Goal: Information Seeking & Learning: Learn about a topic

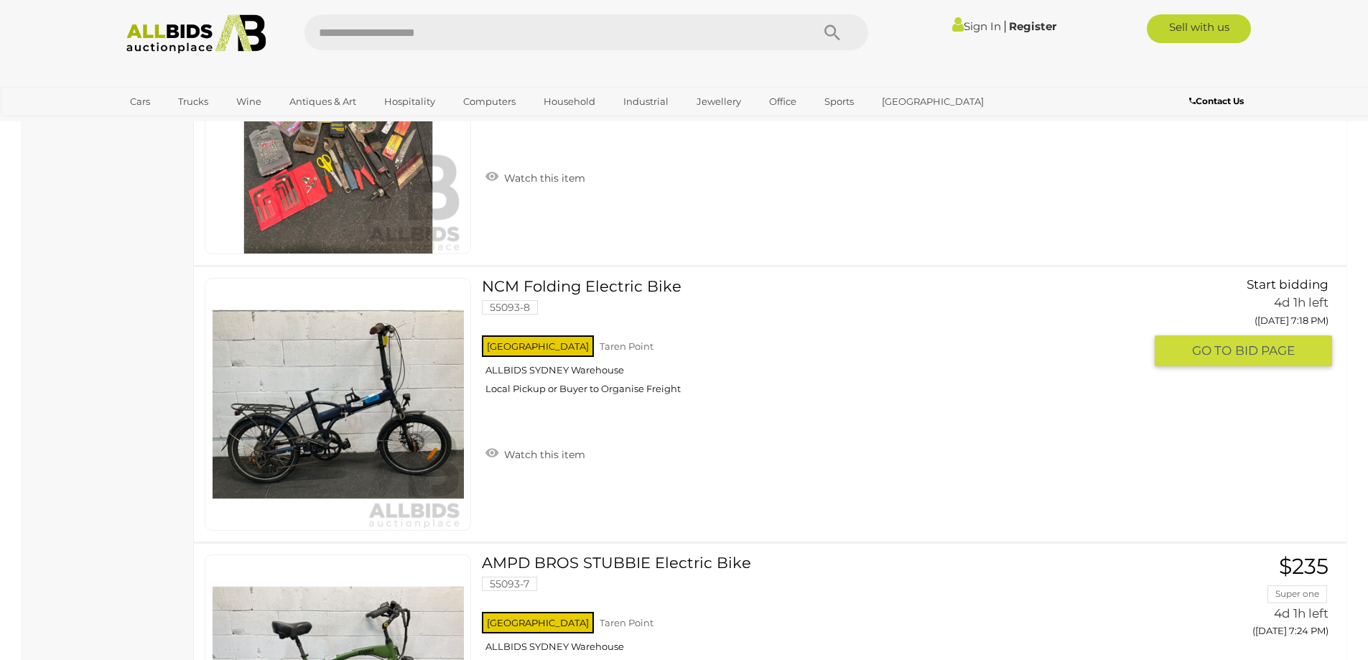
scroll to position [1795, 0]
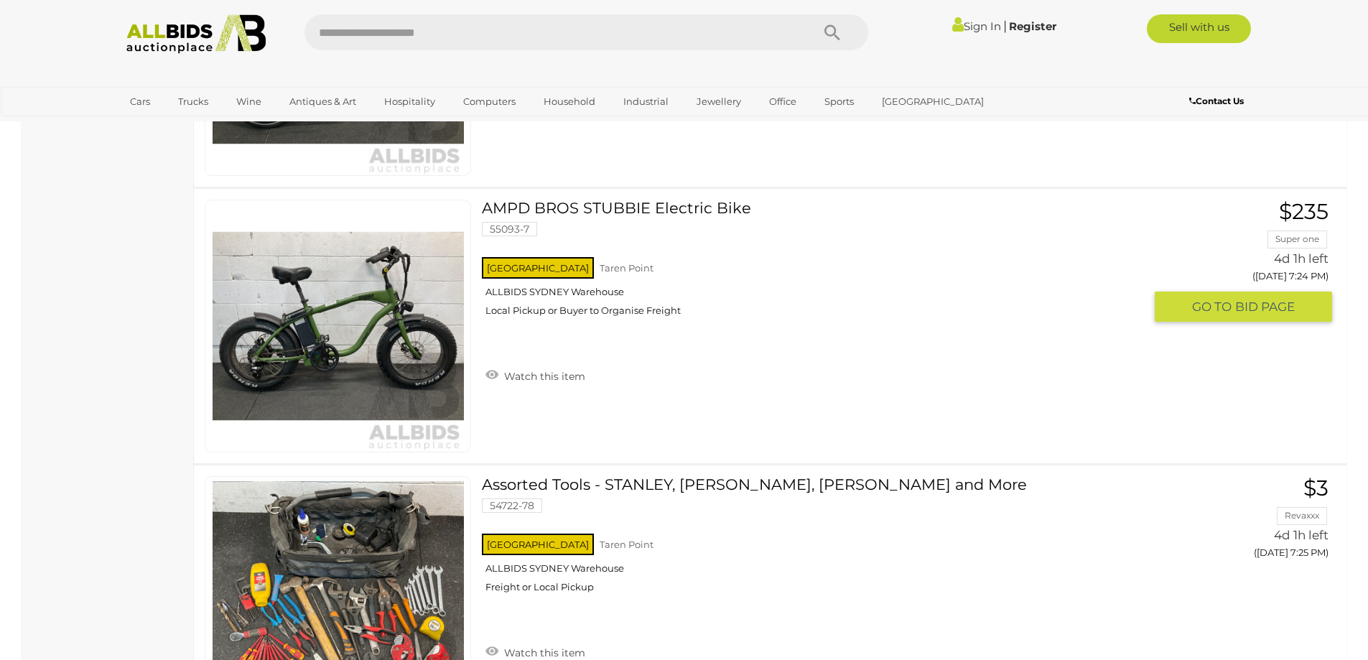
click at [365, 336] on img at bounding box center [338, 325] width 251 height 251
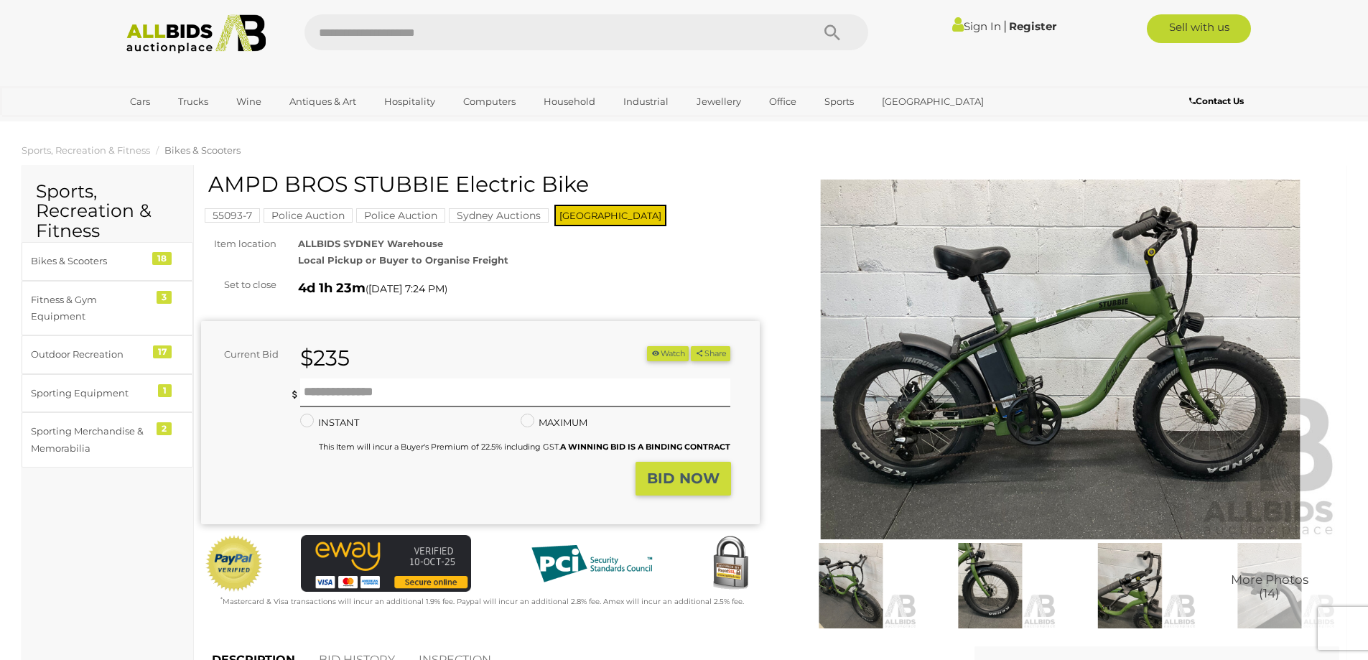
click at [1200, 403] on img at bounding box center [1060, 360] width 559 height 360
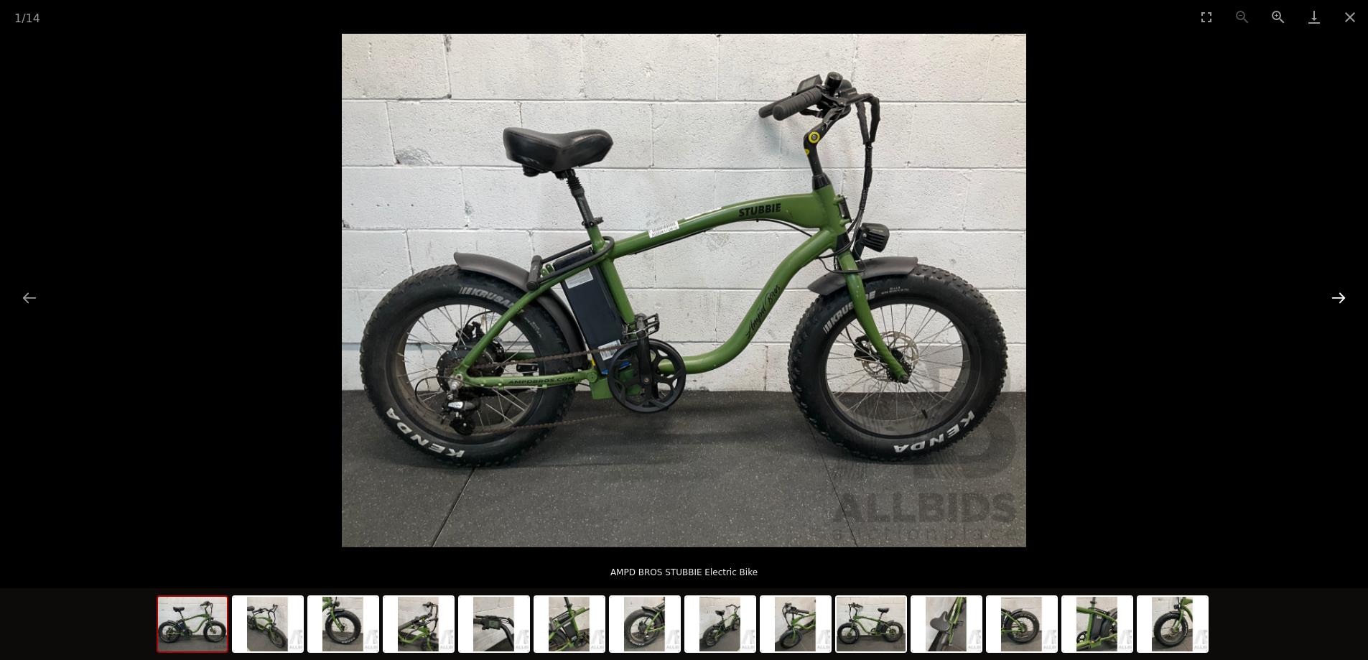
click at [1341, 297] on button "Next slide" at bounding box center [1339, 298] width 30 height 28
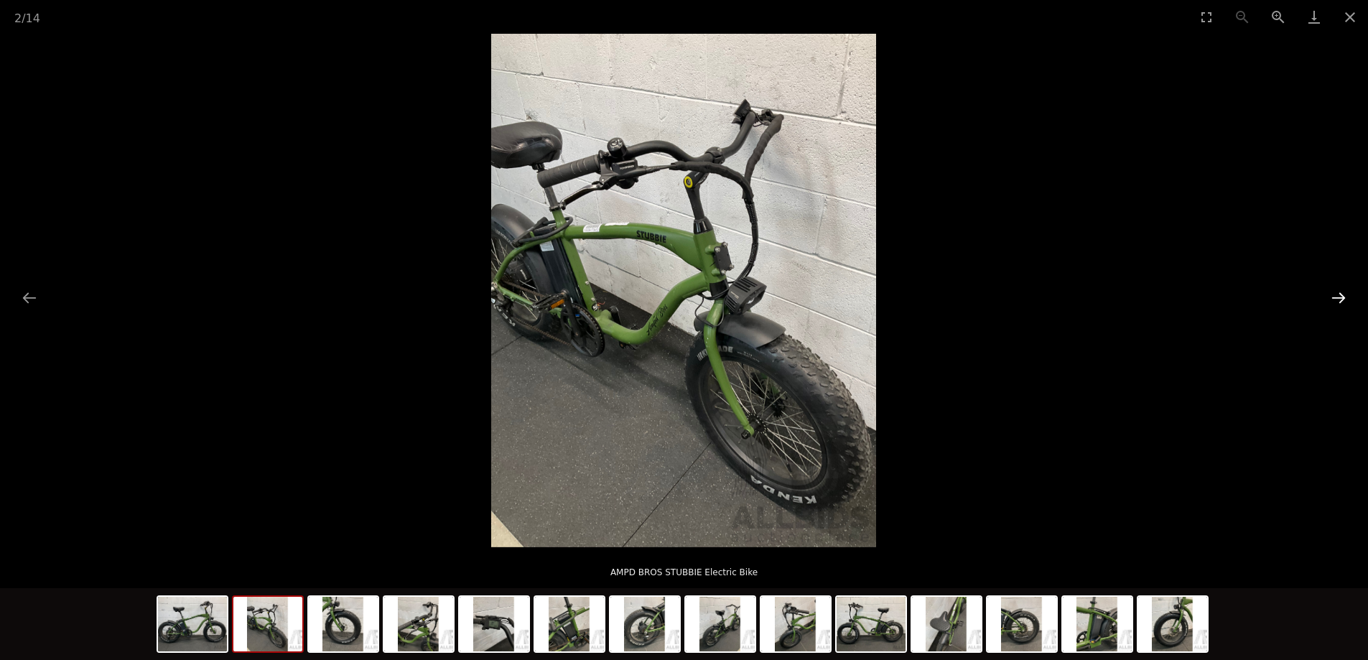
click at [1341, 297] on button "Next slide" at bounding box center [1339, 298] width 30 height 28
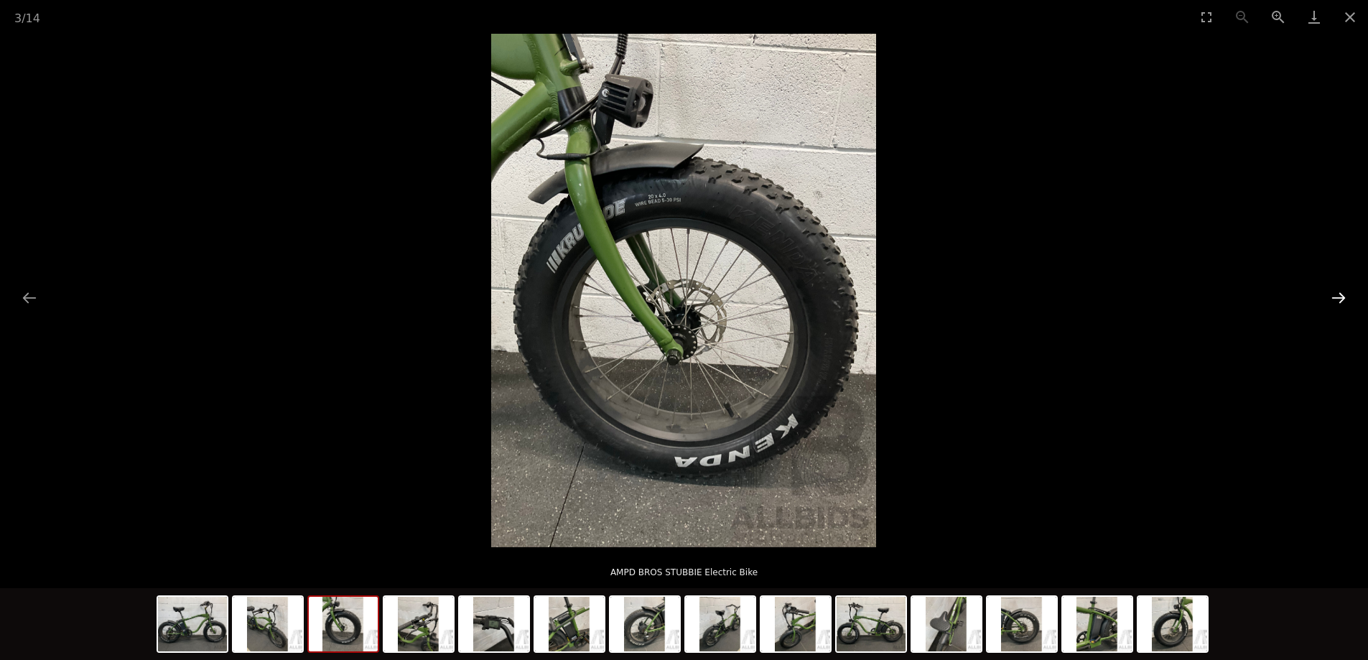
click at [1341, 297] on button "Next slide" at bounding box center [1339, 298] width 30 height 28
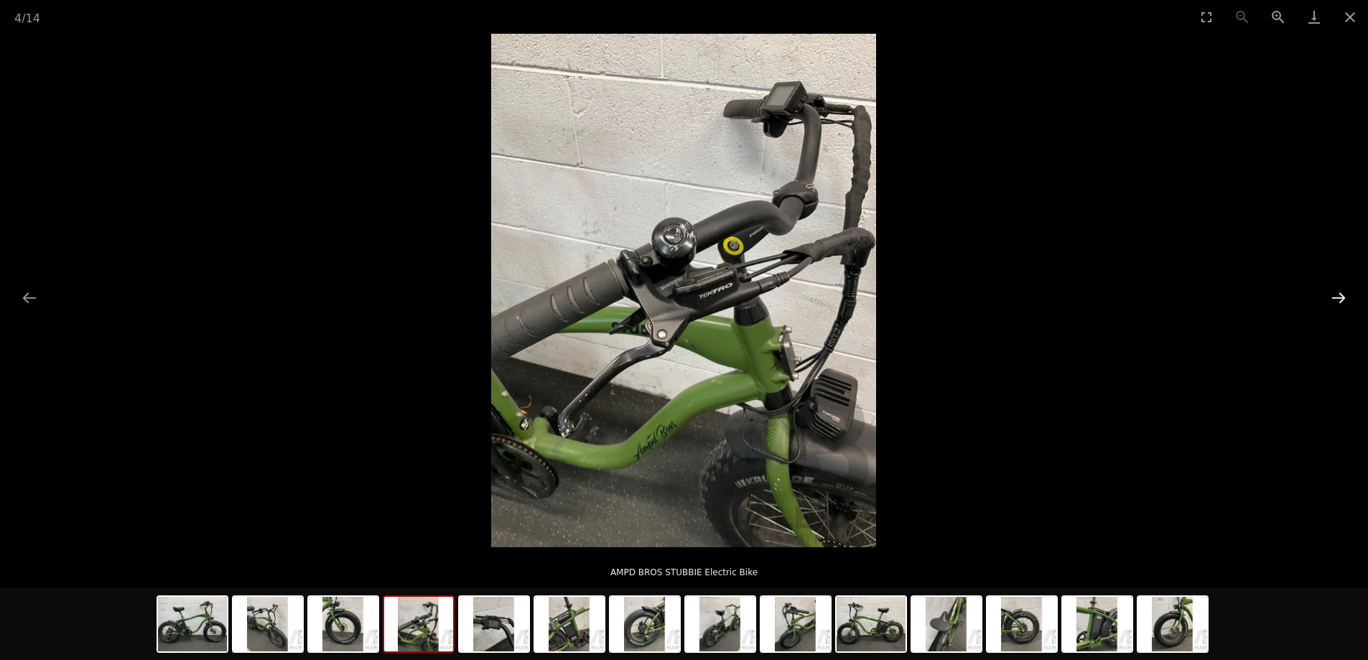
click at [1341, 297] on button "Next slide" at bounding box center [1339, 298] width 30 height 28
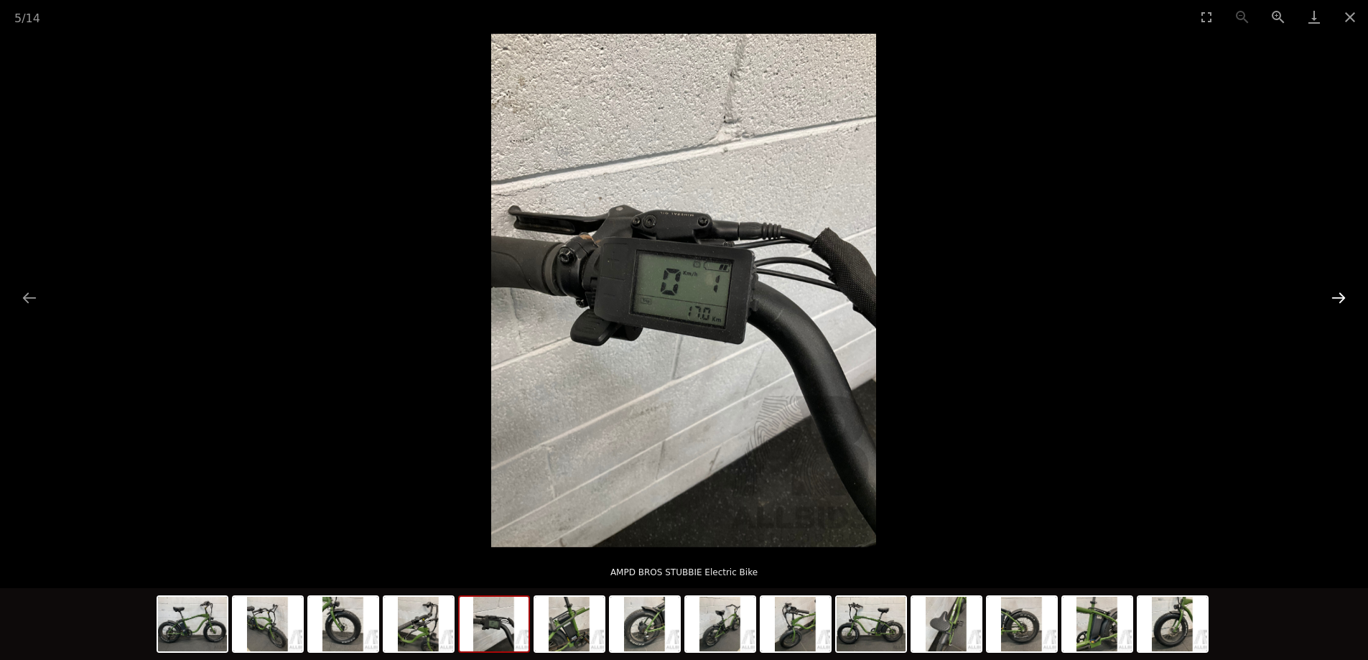
click at [1341, 297] on button "Next slide" at bounding box center [1339, 298] width 30 height 28
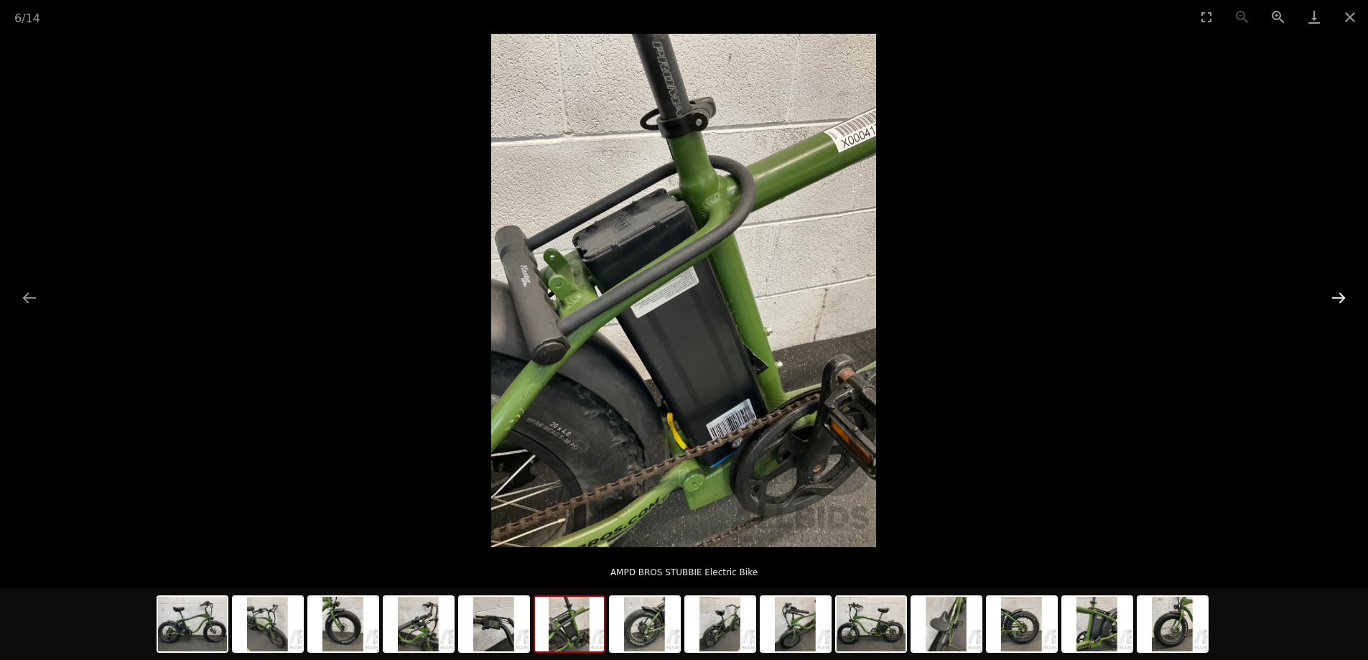
click at [1341, 297] on button "Next slide" at bounding box center [1339, 298] width 30 height 28
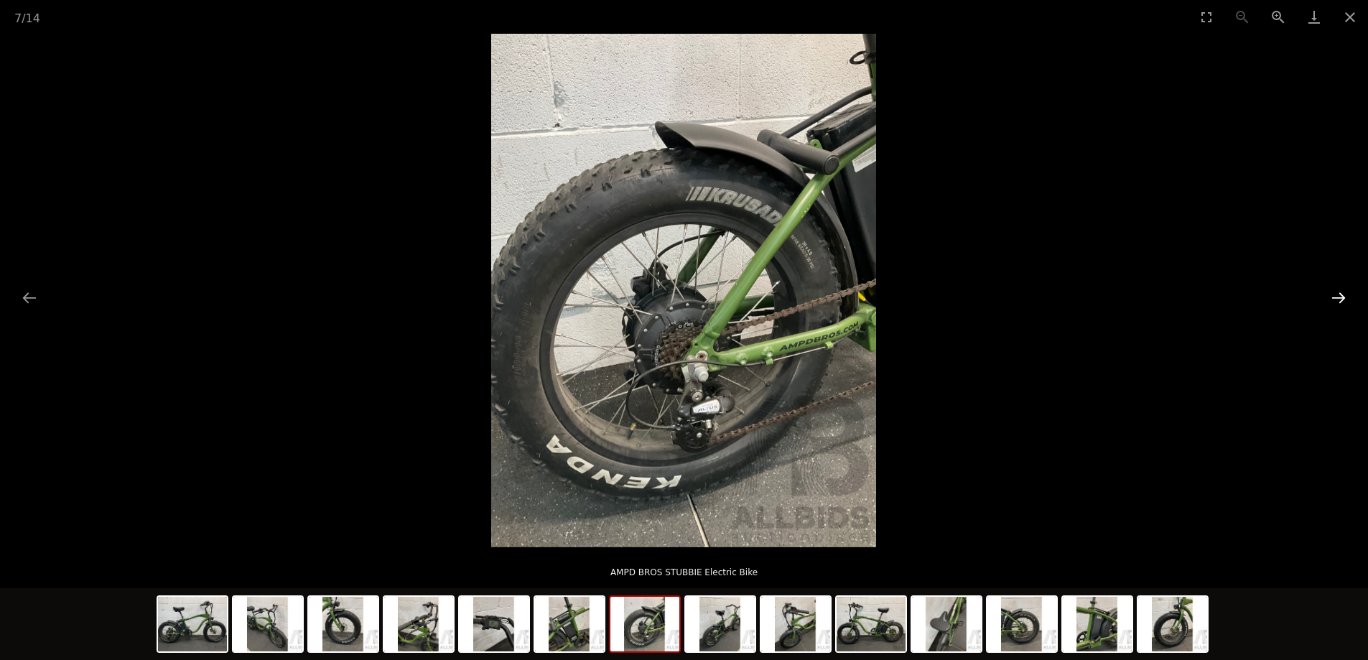
click at [1341, 297] on button "Next slide" at bounding box center [1339, 298] width 30 height 28
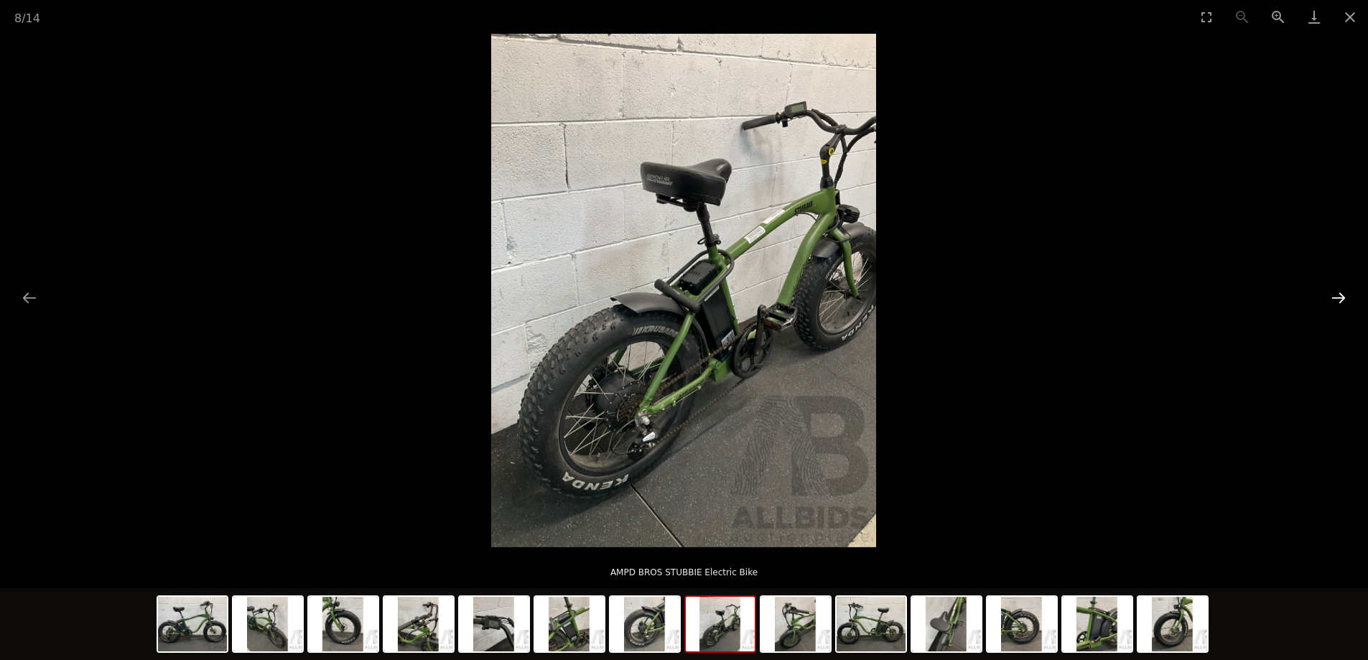
click at [1341, 297] on button "Next slide" at bounding box center [1339, 298] width 30 height 28
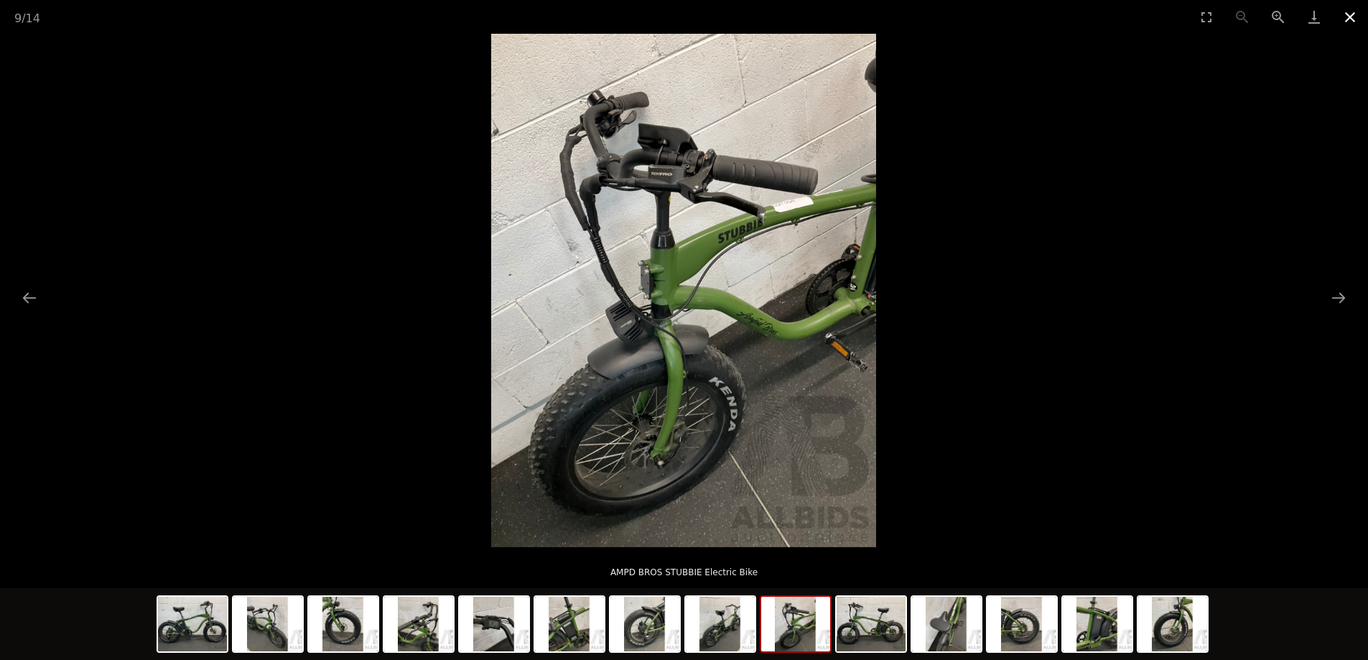
click at [1354, 11] on button "Close gallery" at bounding box center [1350, 17] width 36 height 34
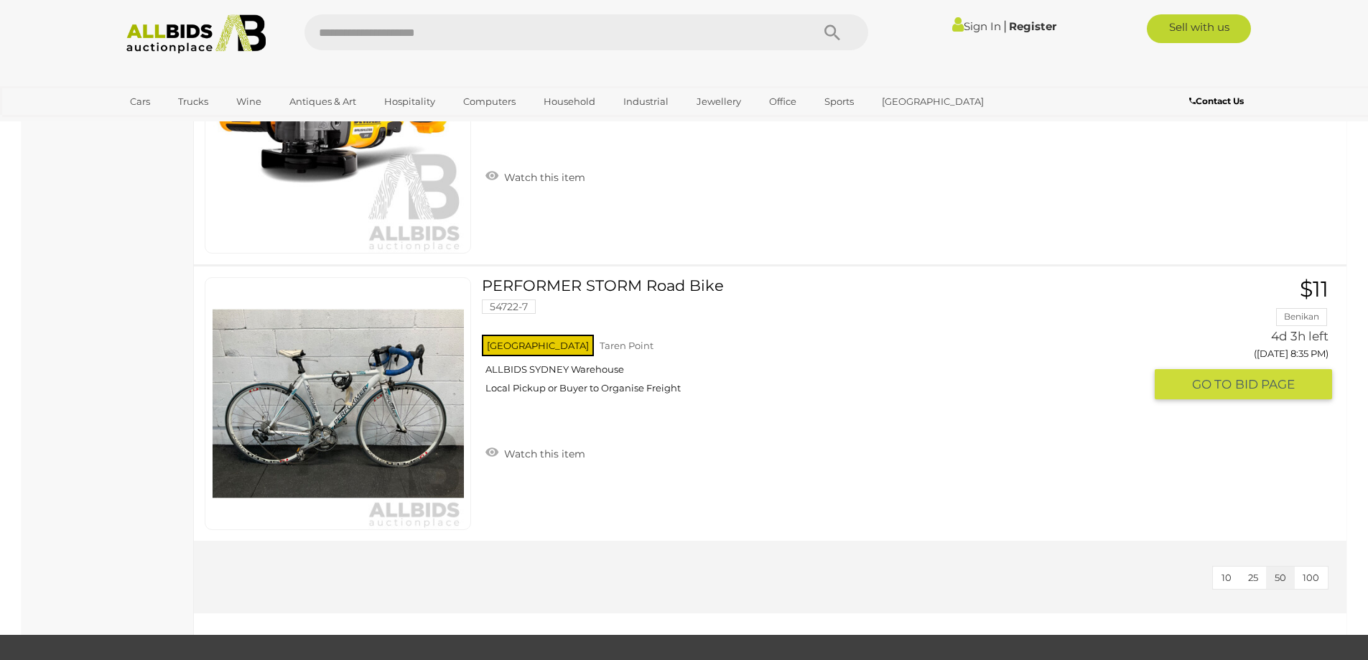
scroll to position [5859, 0]
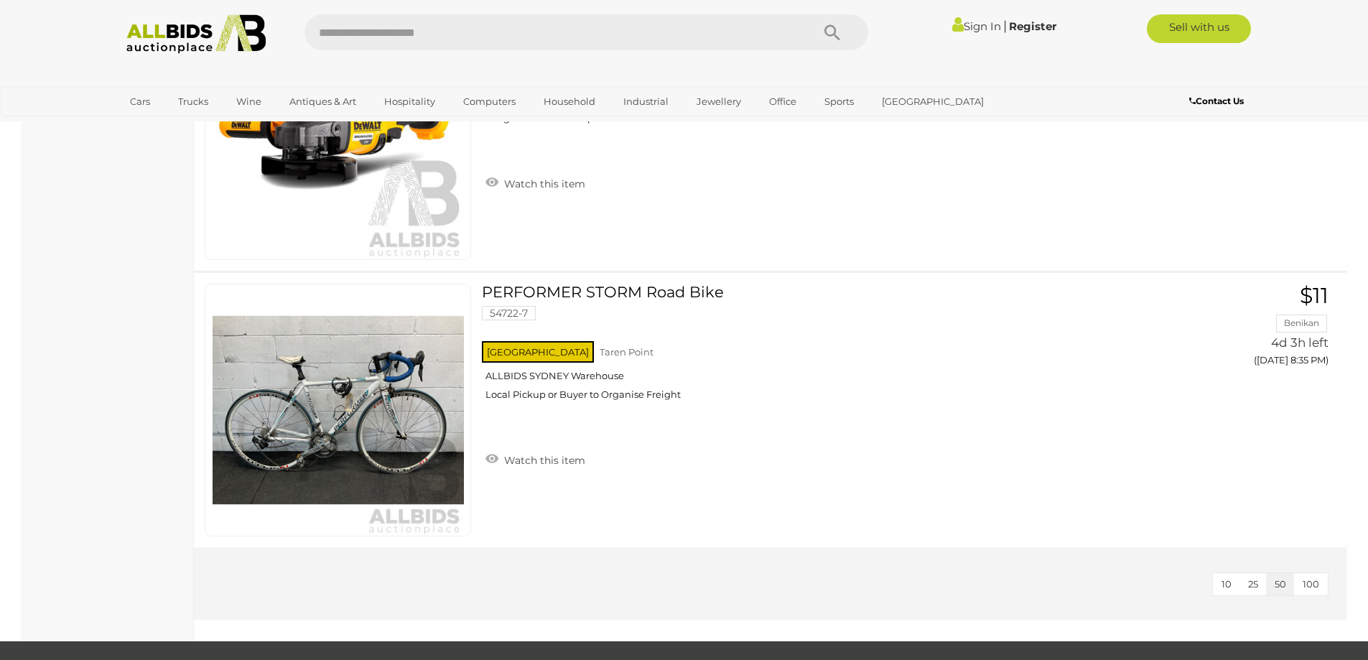
click at [1318, 582] on span "100" at bounding box center [1311, 583] width 17 height 11
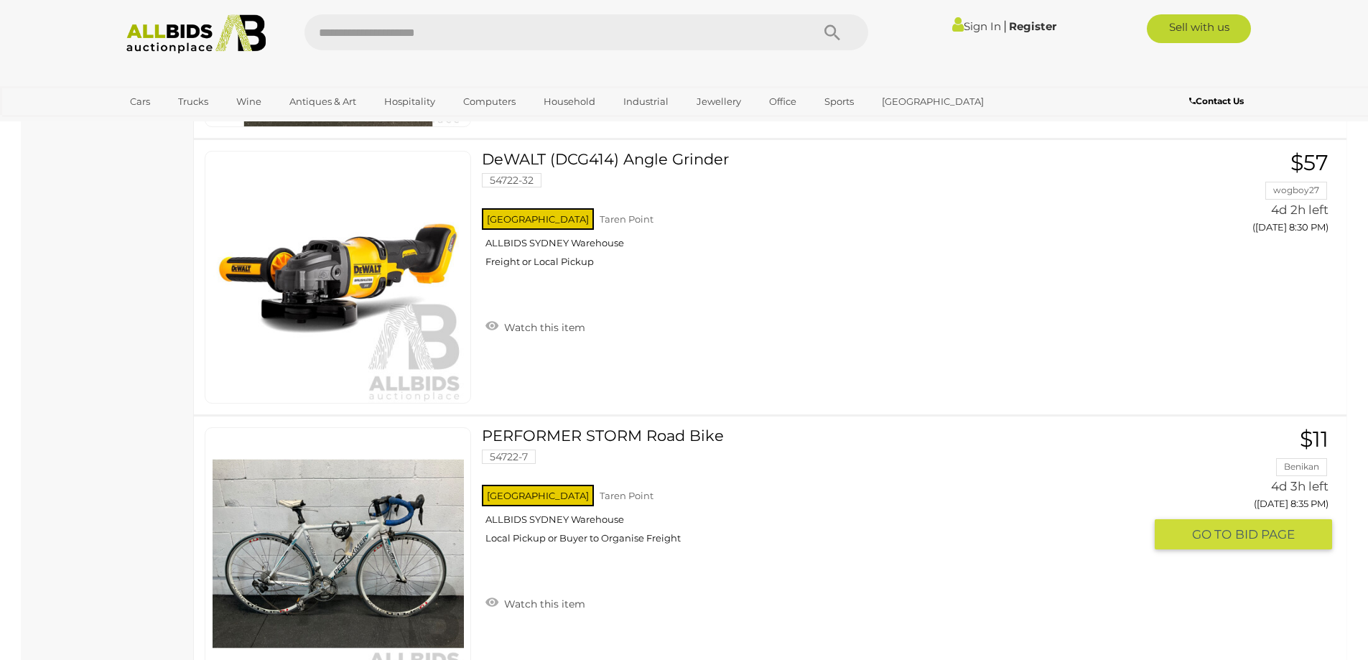
scroll to position [5356, 0]
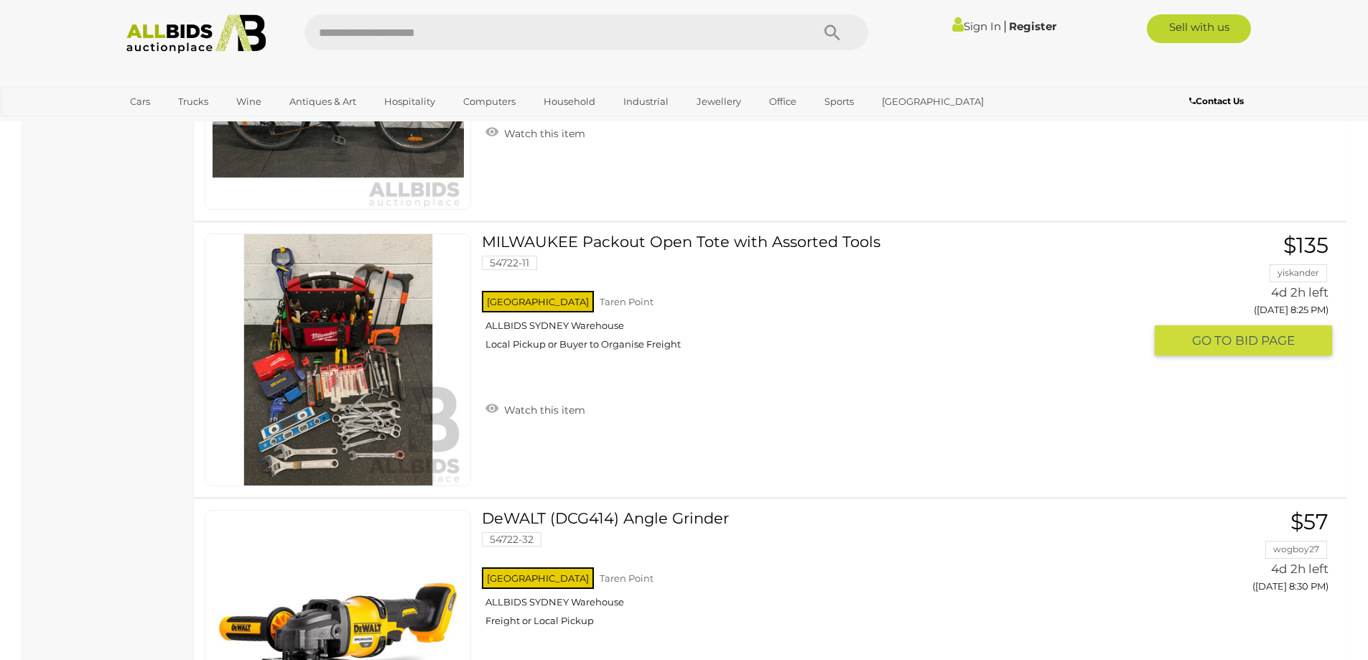
click at [360, 390] on img at bounding box center [338, 359] width 251 height 251
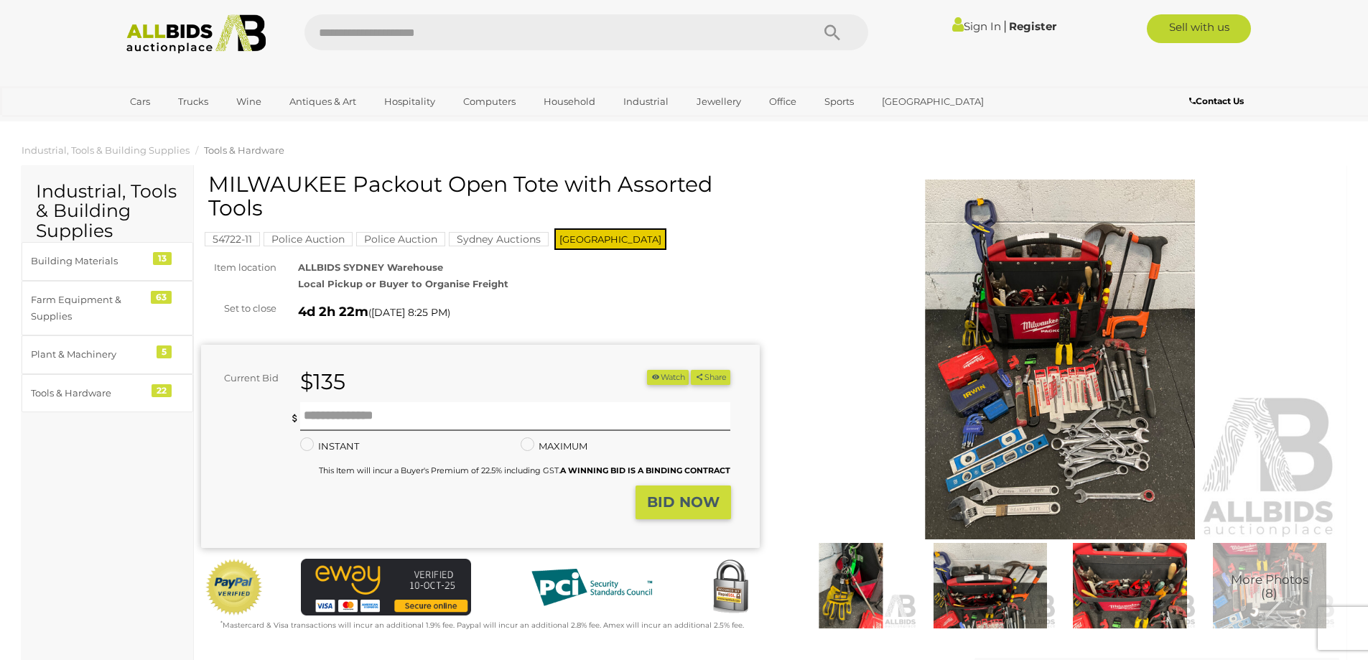
click at [1103, 378] on img at bounding box center [1060, 360] width 559 height 360
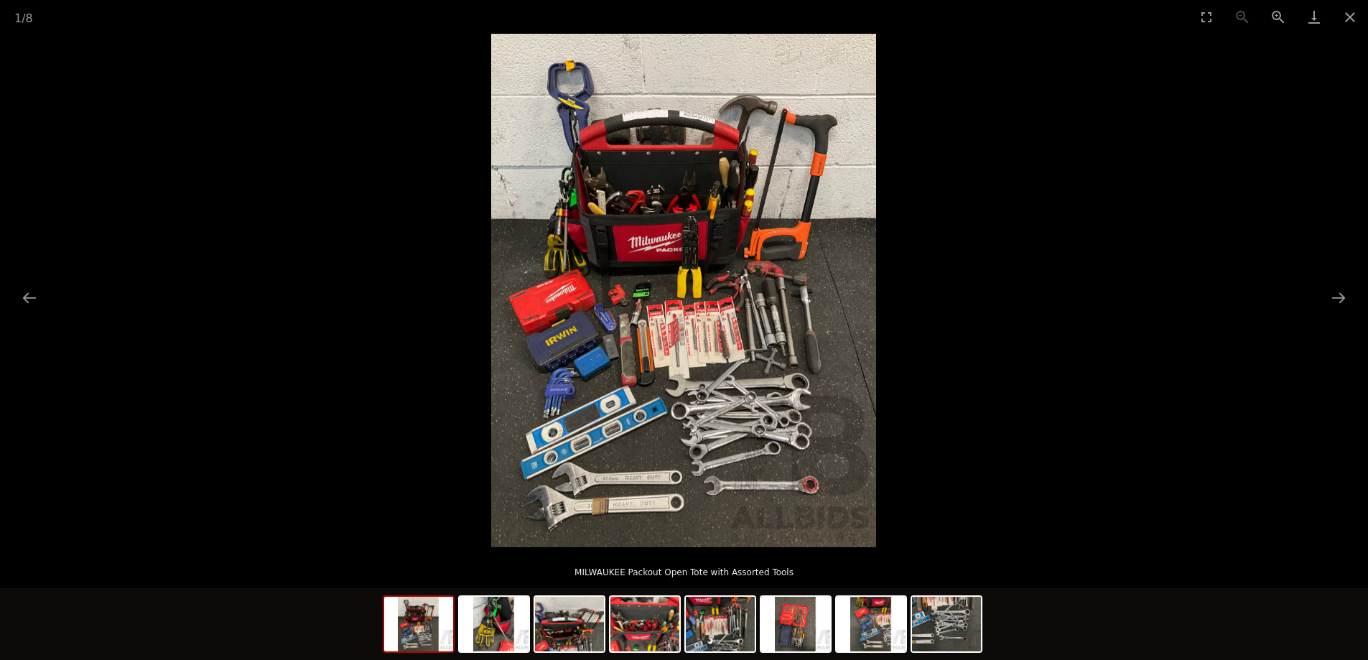
click at [685, 388] on img at bounding box center [683, 291] width 385 height 514
click at [585, 629] on img at bounding box center [569, 624] width 69 height 55
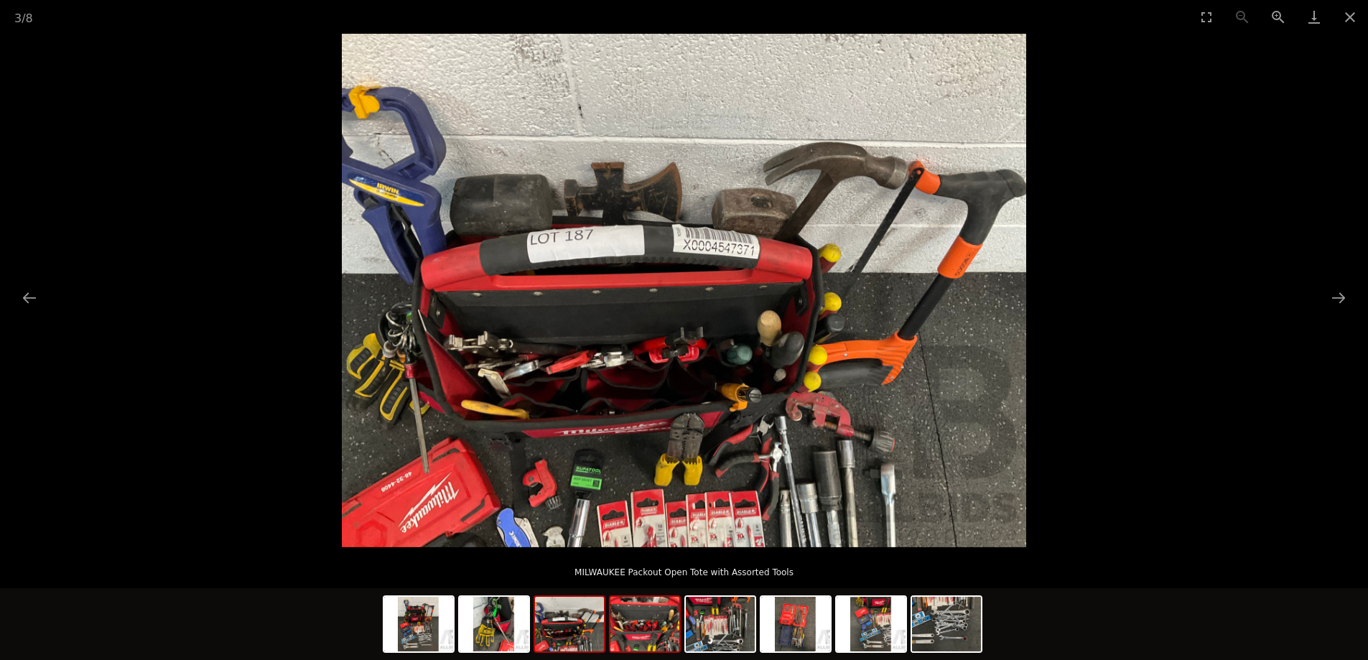
click at [636, 621] on img at bounding box center [644, 624] width 69 height 55
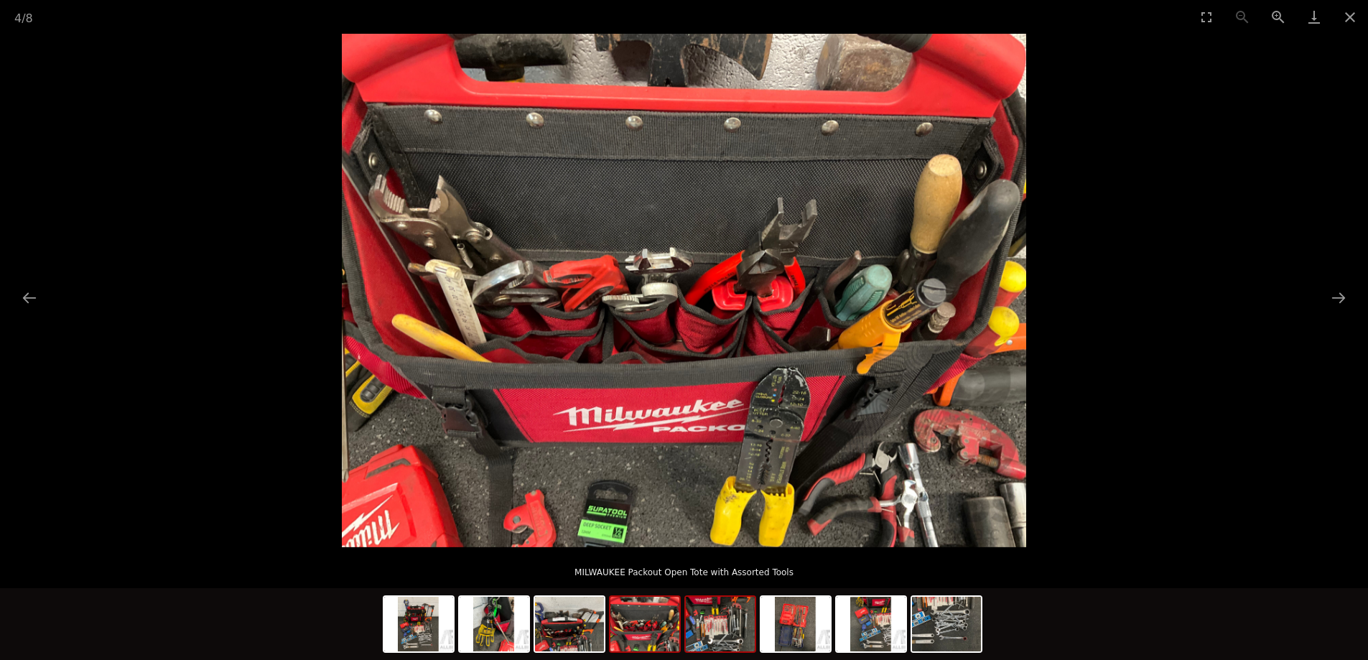
click at [725, 623] on img at bounding box center [720, 624] width 69 height 55
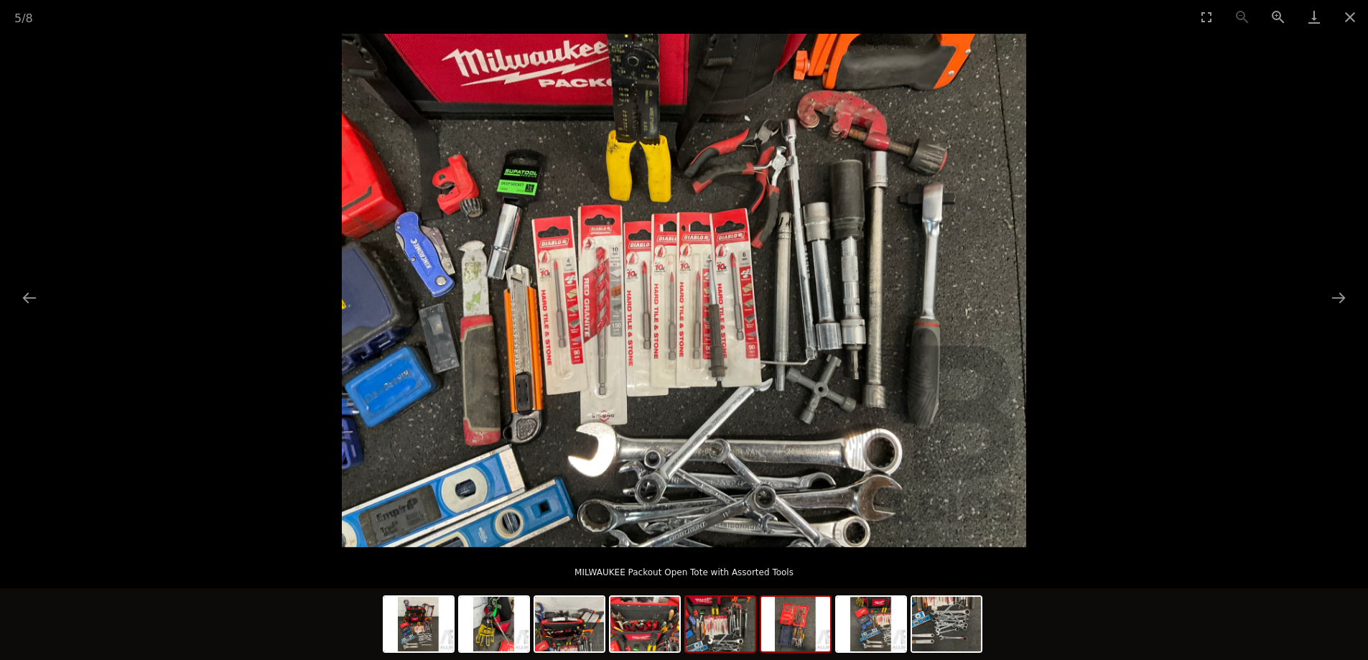
click at [796, 630] on img at bounding box center [795, 624] width 69 height 55
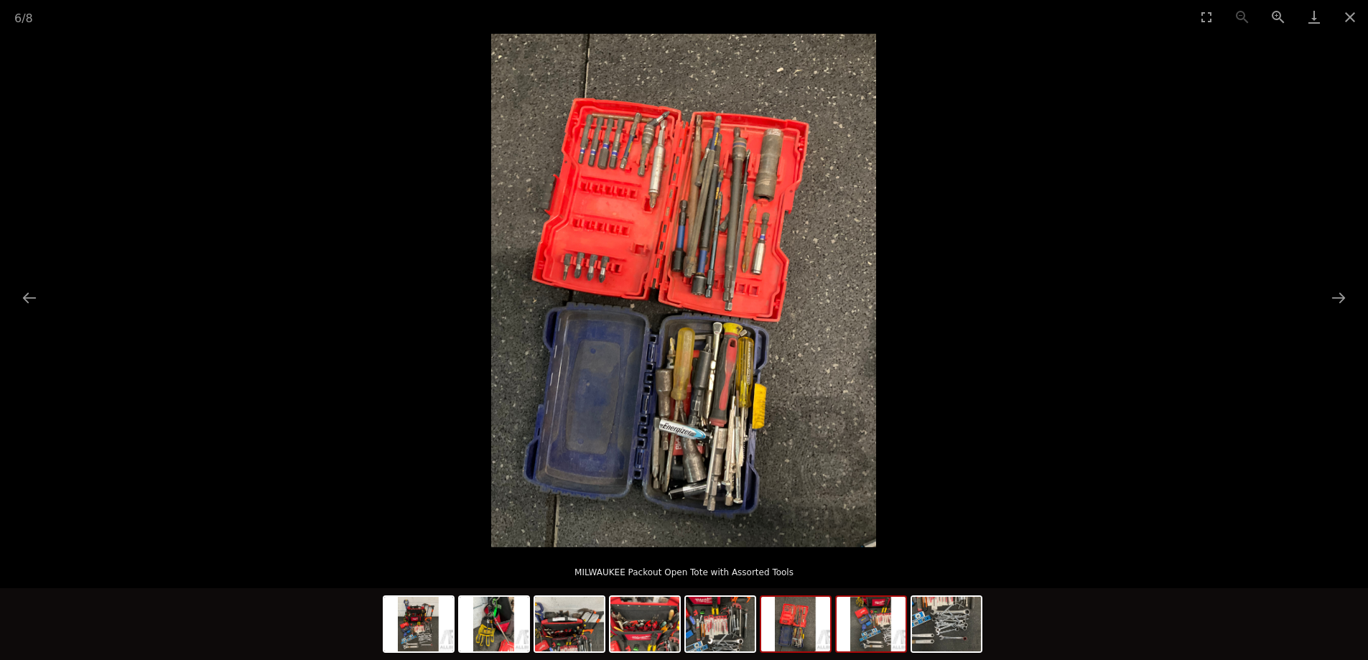
click at [873, 626] on img at bounding box center [871, 624] width 69 height 55
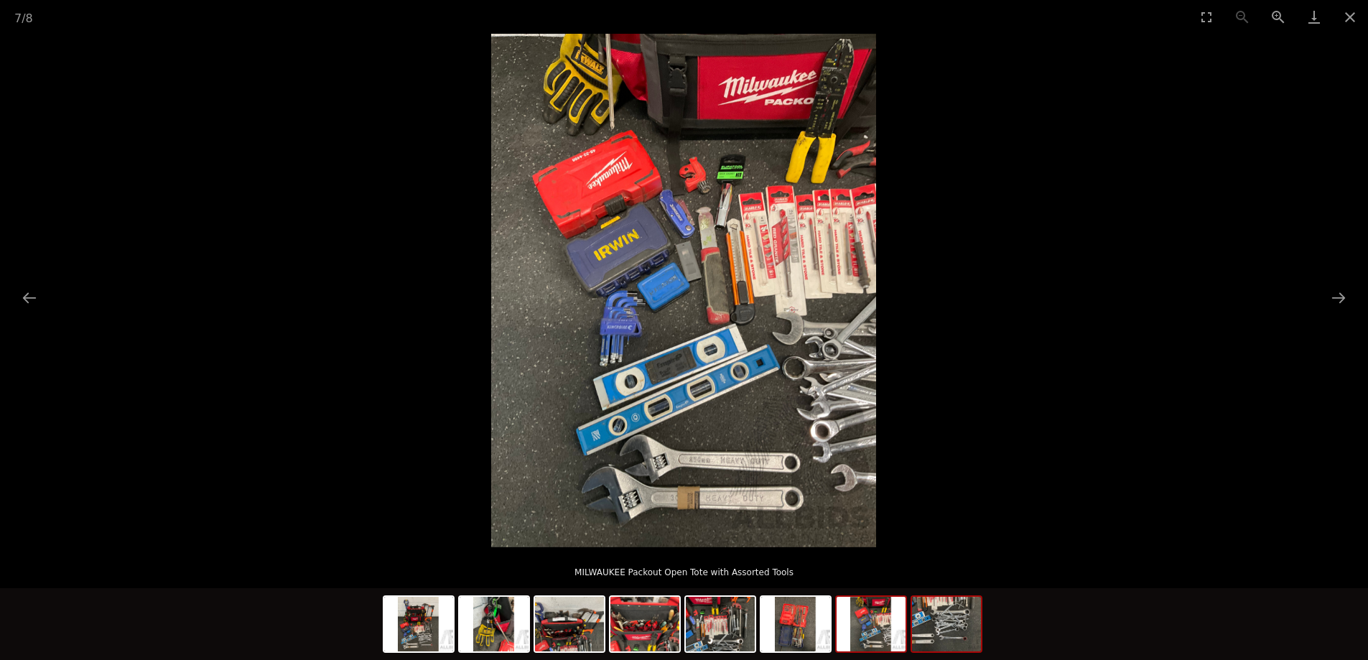
click at [921, 636] on img at bounding box center [946, 624] width 69 height 55
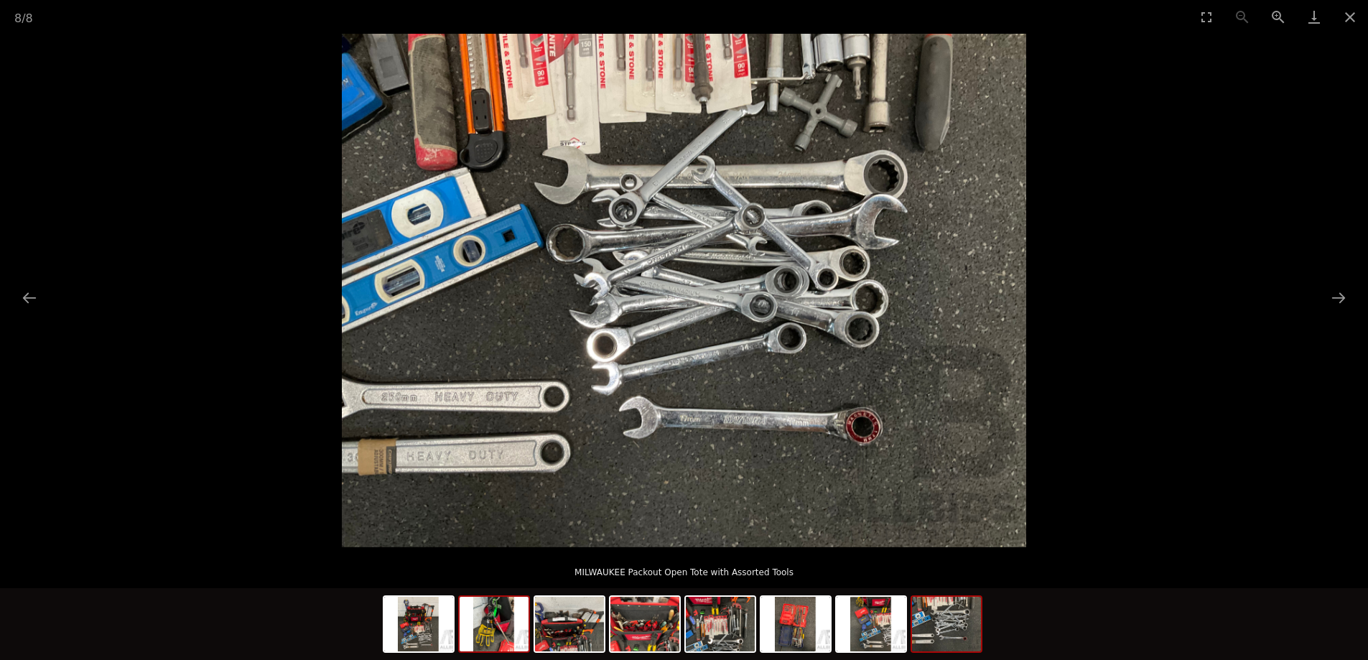
click at [501, 623] on img at bounding box center [494, 624] width 69 height 55
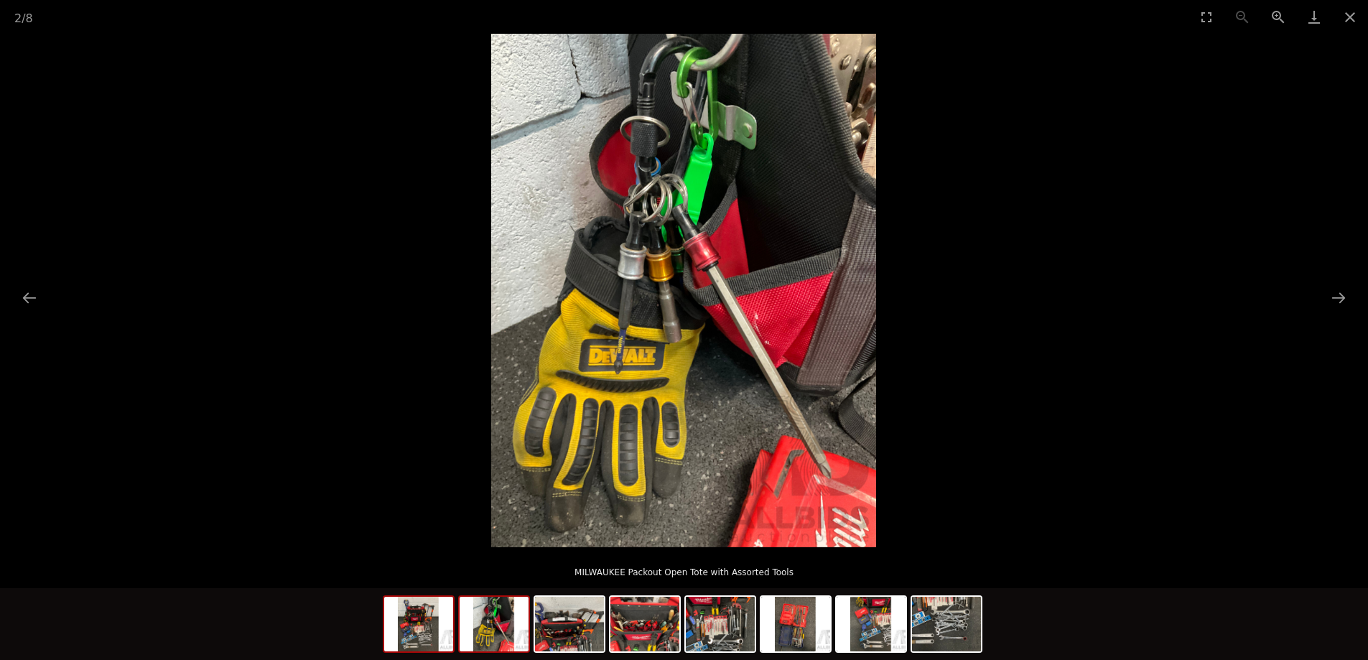
click at [437, 620] on img at bounding box center [418, 624] width 69 height 55
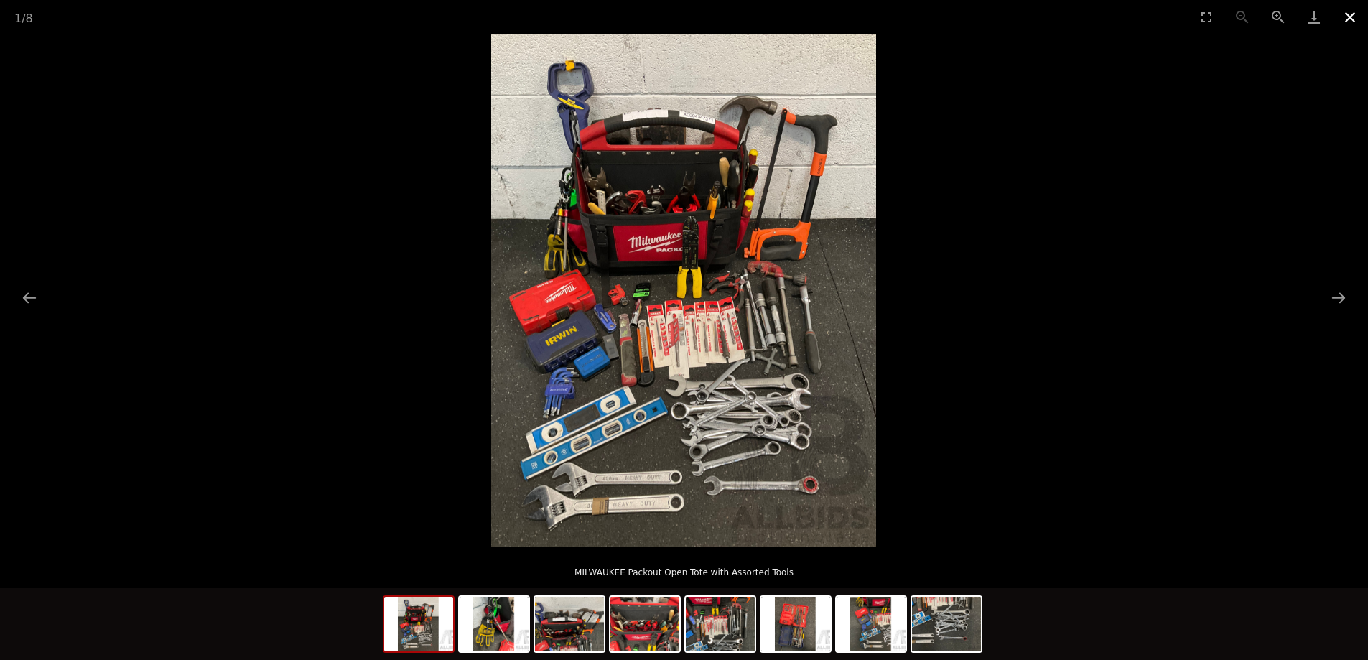
click at [1352, 15] on button "Close gallery" at bounding box center [1350, 17] width 36 height 34
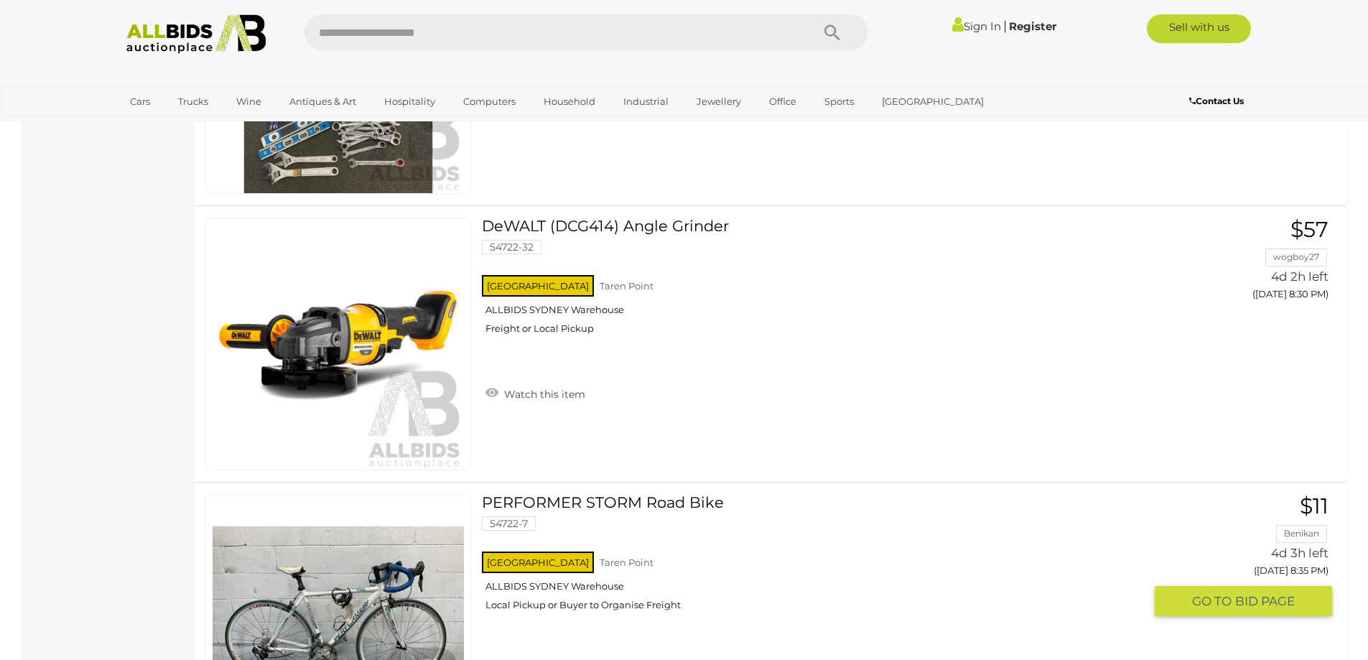
scroll to position [5351, 0]
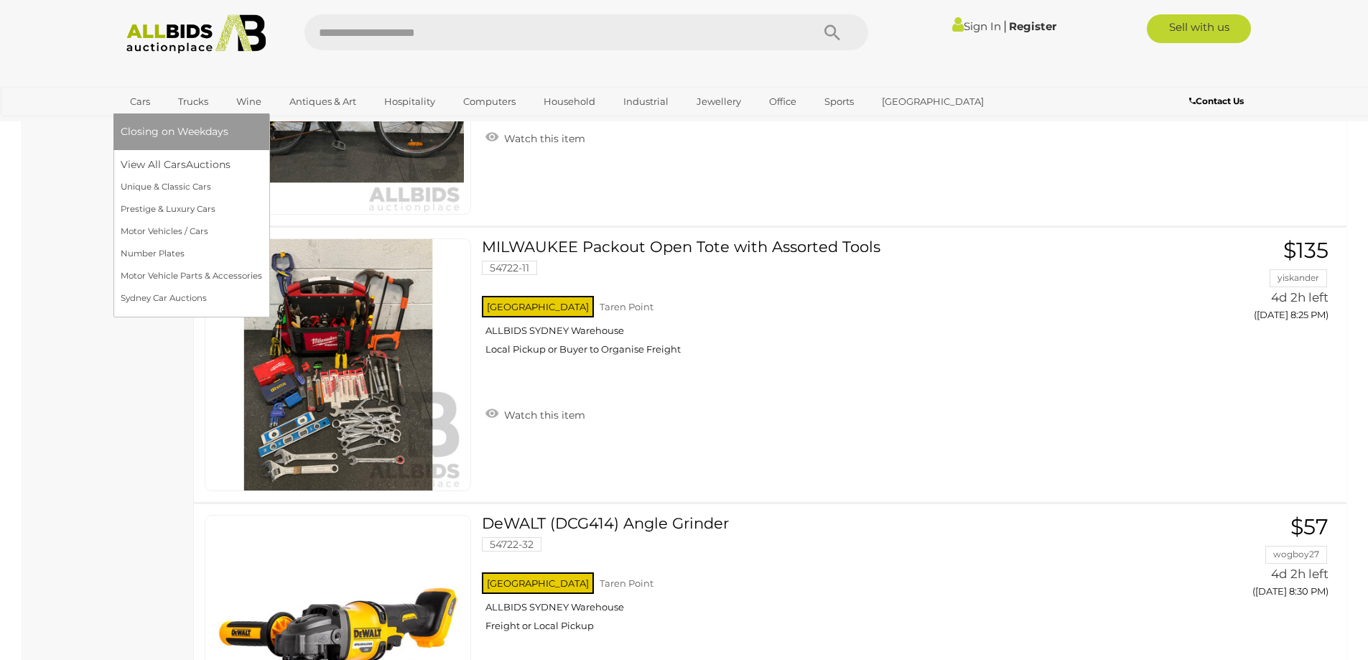
click at [138, 98] on link "Cars" at bounding box center [140, 102] width 39 height 24
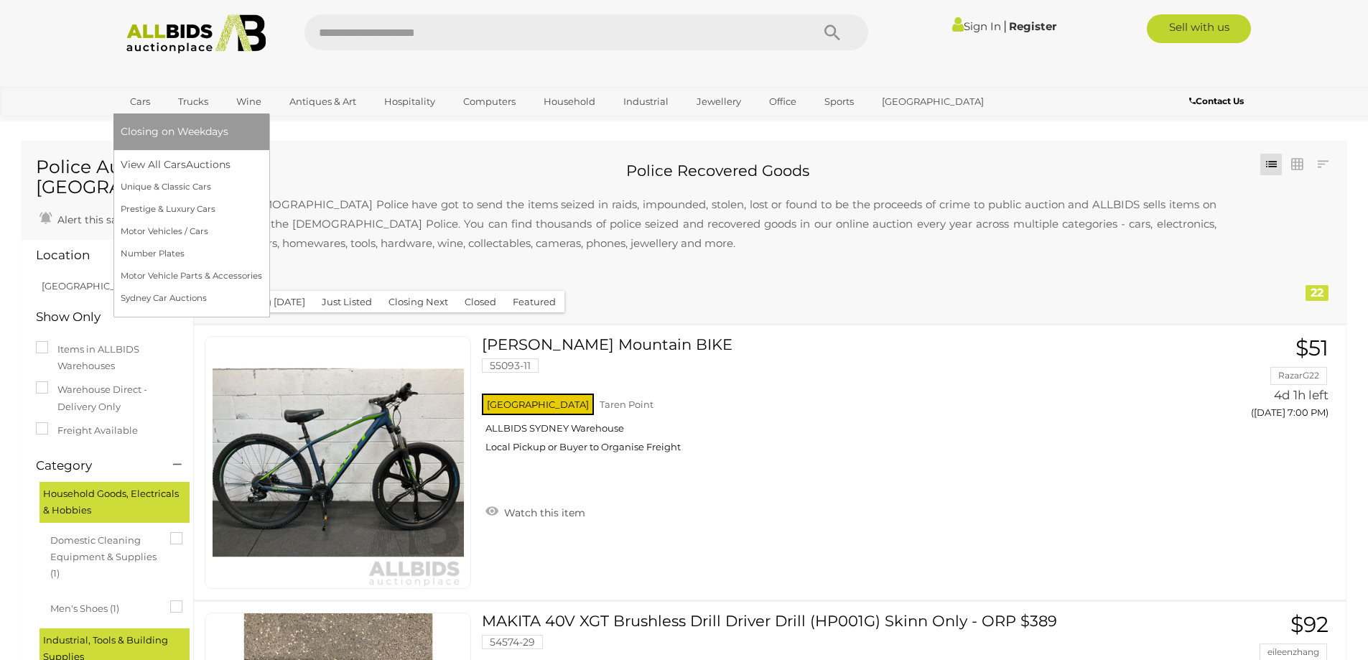
click at [139, 100] on link "Cars" at bounding box center [140, 102] width 39 height 24
click at [213, 208] on link "Prestige & Luxury Cars" at bounding box center [191, 209] width 141 height 22
